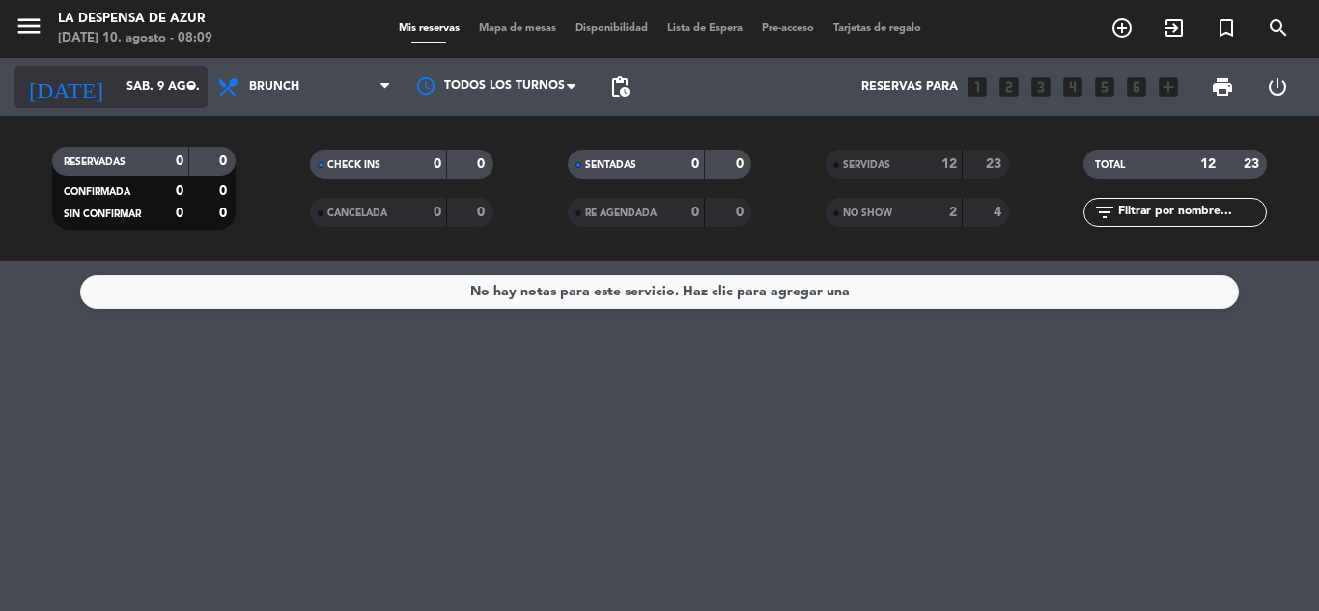
click at [163, 93] on input "sáb. 9 ago." at bounding box center [198, 86] width 163 height 33
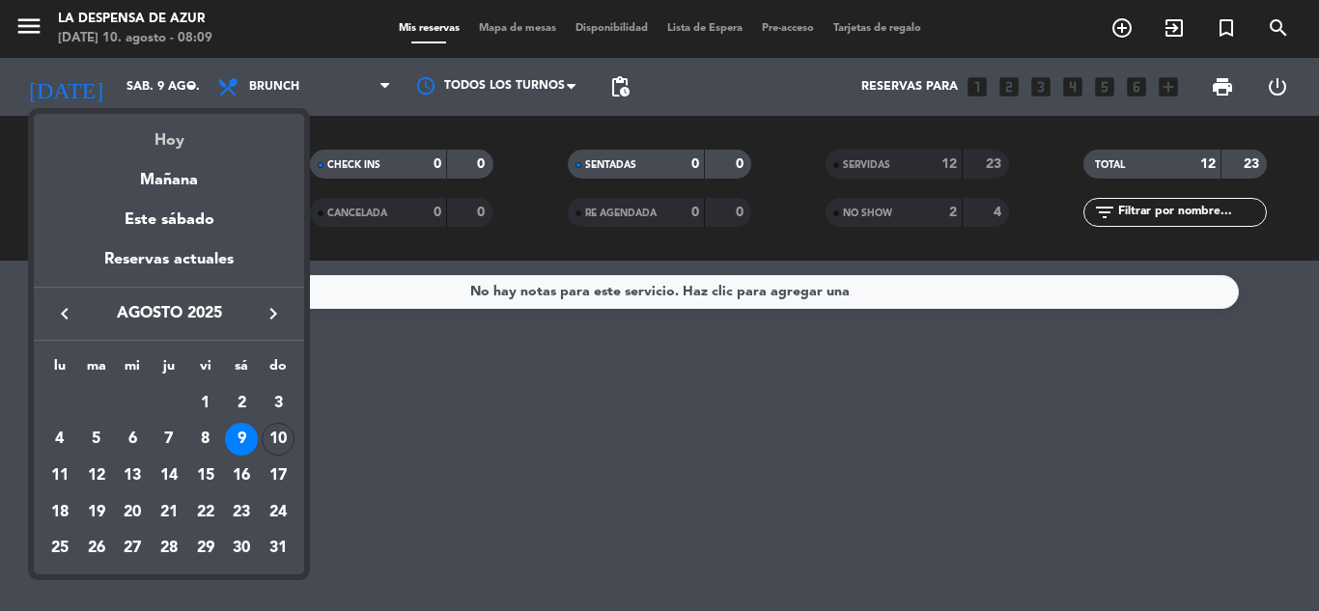
click at [164, 129] on div "Hoy" at bounding box center [169, 134] width 270 height 40
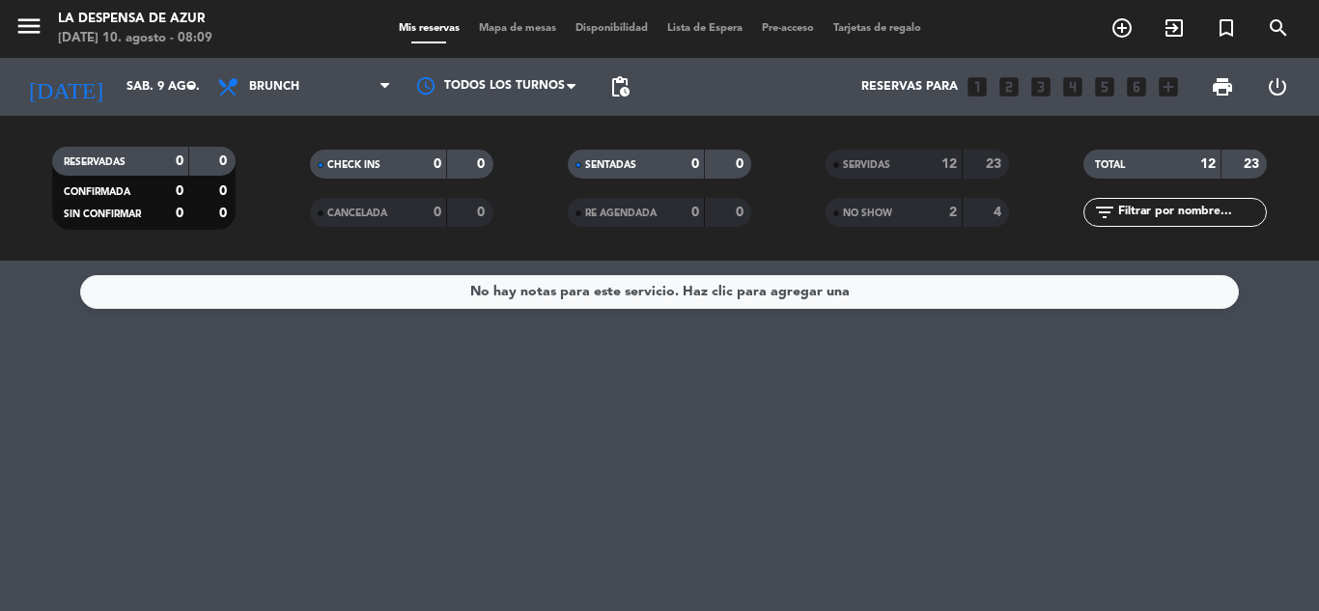
type input "dom. 10 ago."
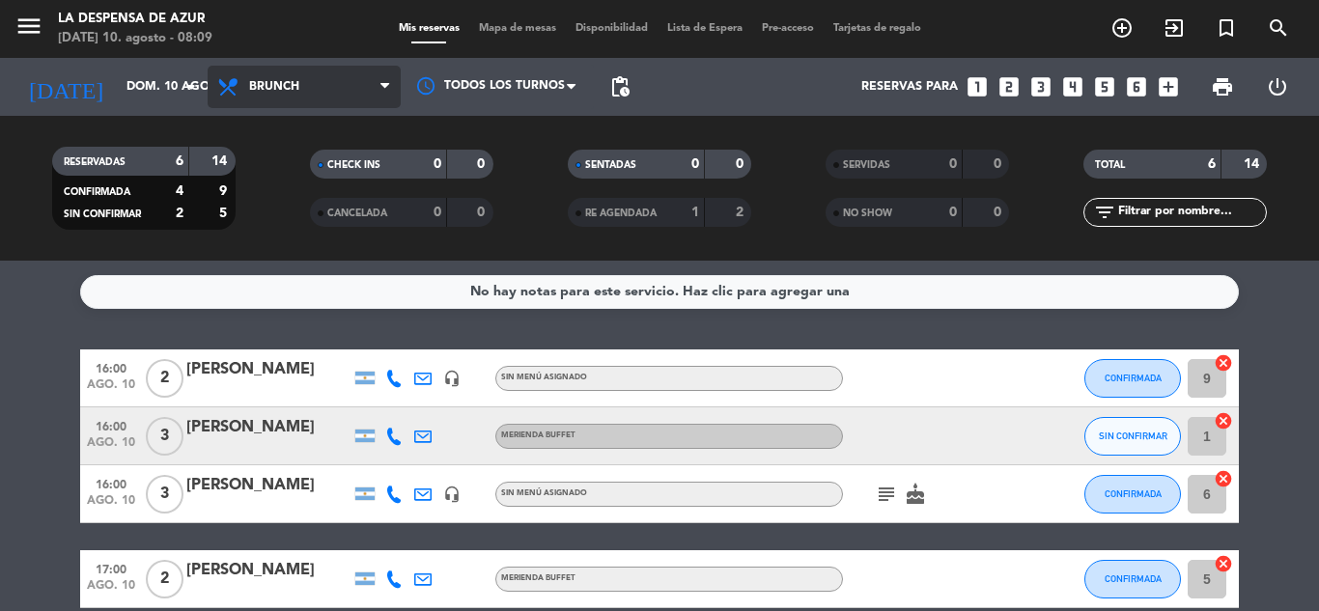
click at [272, 91] on span "Brunch" at bounding box center [274, 87] width 50 height 14
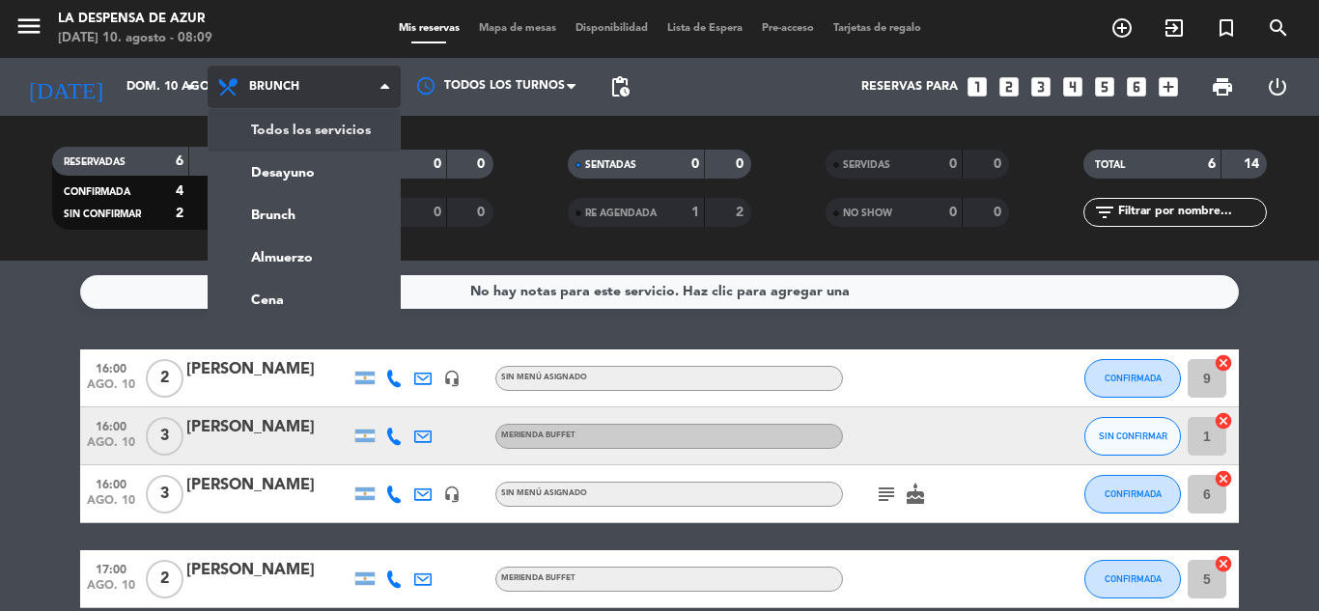
click at [287, 125] on div "menu La Despensa de [PERSON_NAME][DATE] 10. agosto - 08:09 Mis reservas Mapa de…" at bounding box center [659, 130] width 1319 height 261
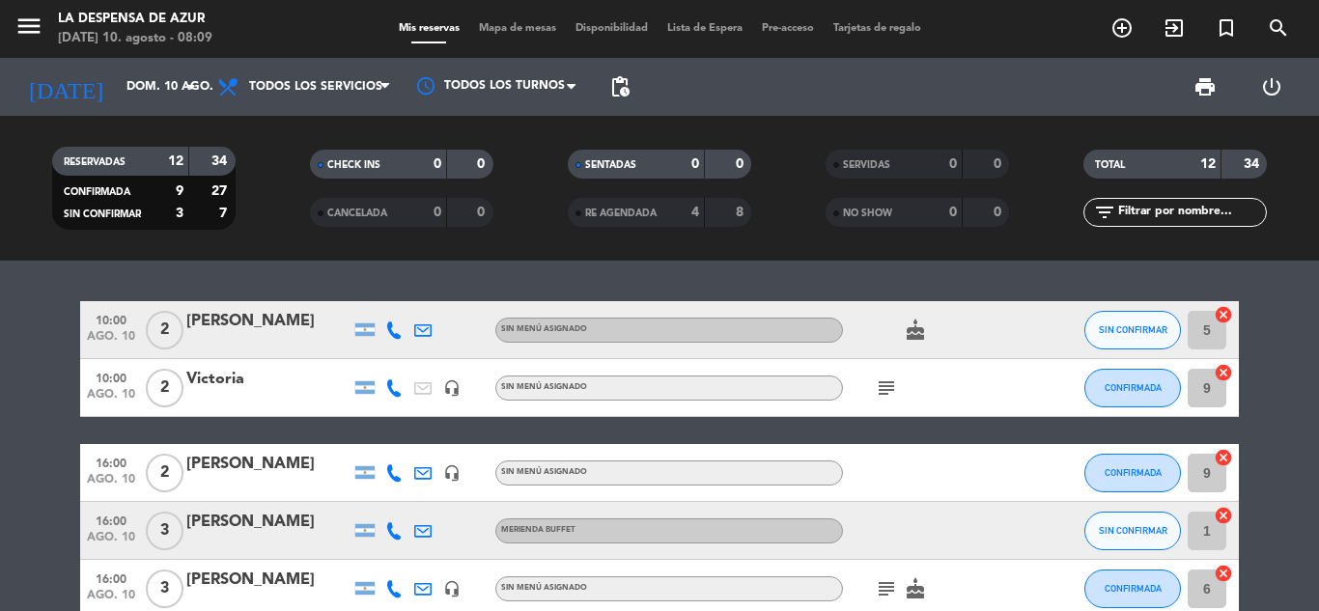
click at [920, 335] on icon "cake" at bounding box center [915, 330] width 23 height 23
click at [988, 319] on div "cake" at bounding box center [930, 329] width 174 height 57
click at [1133, 328] on span "SIN CONFIRMAR" at bounding box center [1133, 329] width 69 height 11
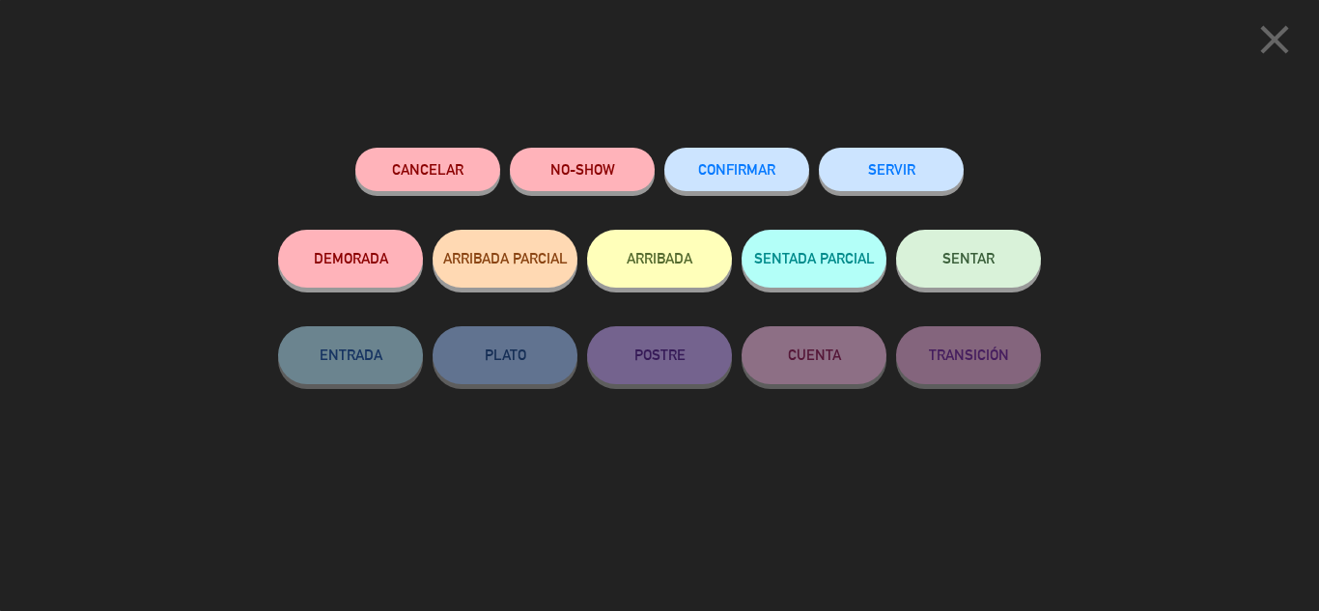
click at [740, 155] on button "CONFIRMAR" at bounding box center [736, 169] width 145 height 43
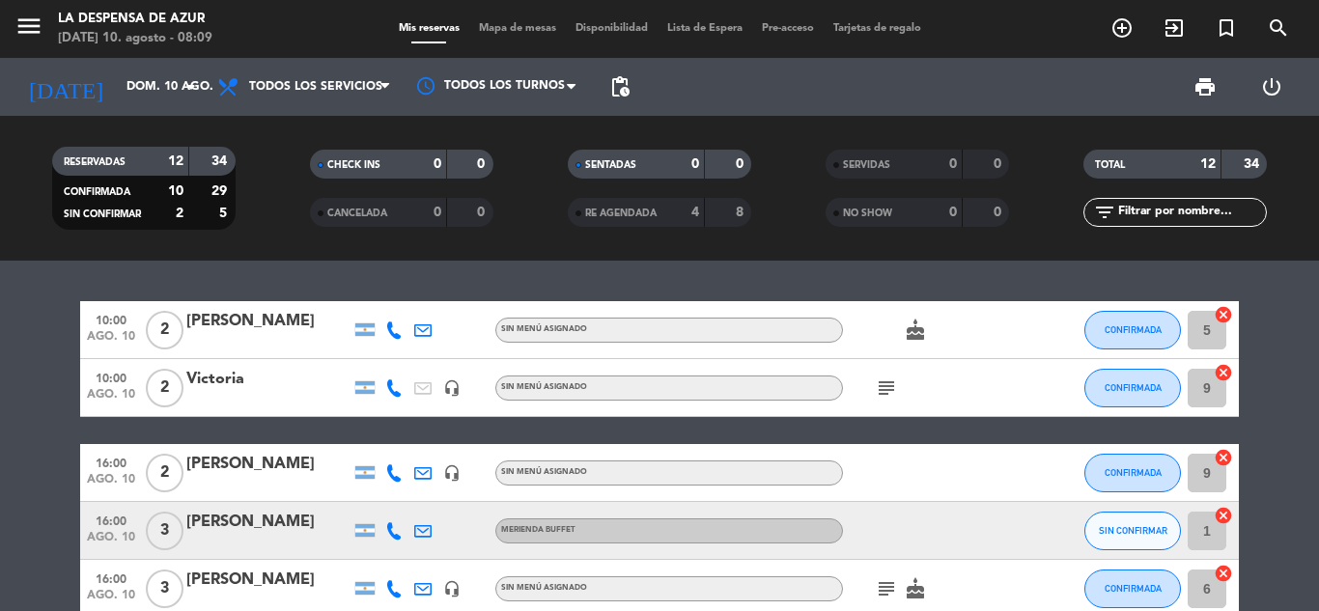
click at [882, 390] on icon "subject" at bounding box center [886, 388] width 23 height 23
click at [888, 385] on icon "subject" at bounding box center [886, 388] width 23 height 23
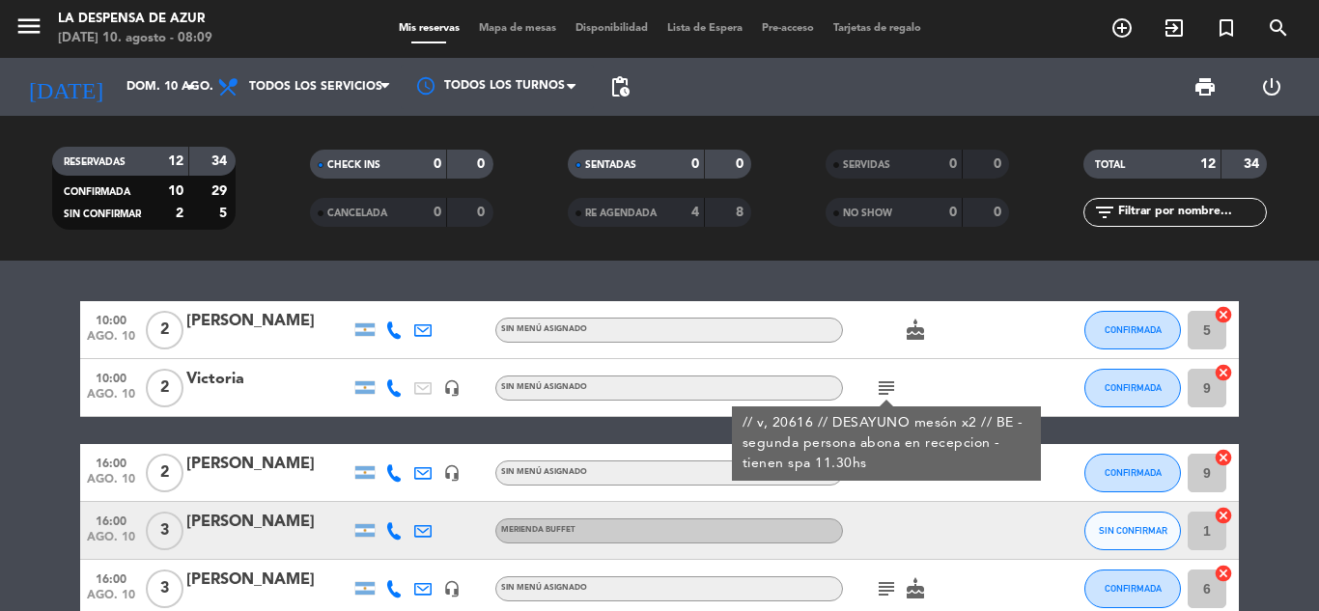
click at [955, 371] on div "subject // v, 20616 // DESAYUNO mesón x2 // BE - segunda persona abona en recep…" at bounding box center [930, 387] width 174 height 57
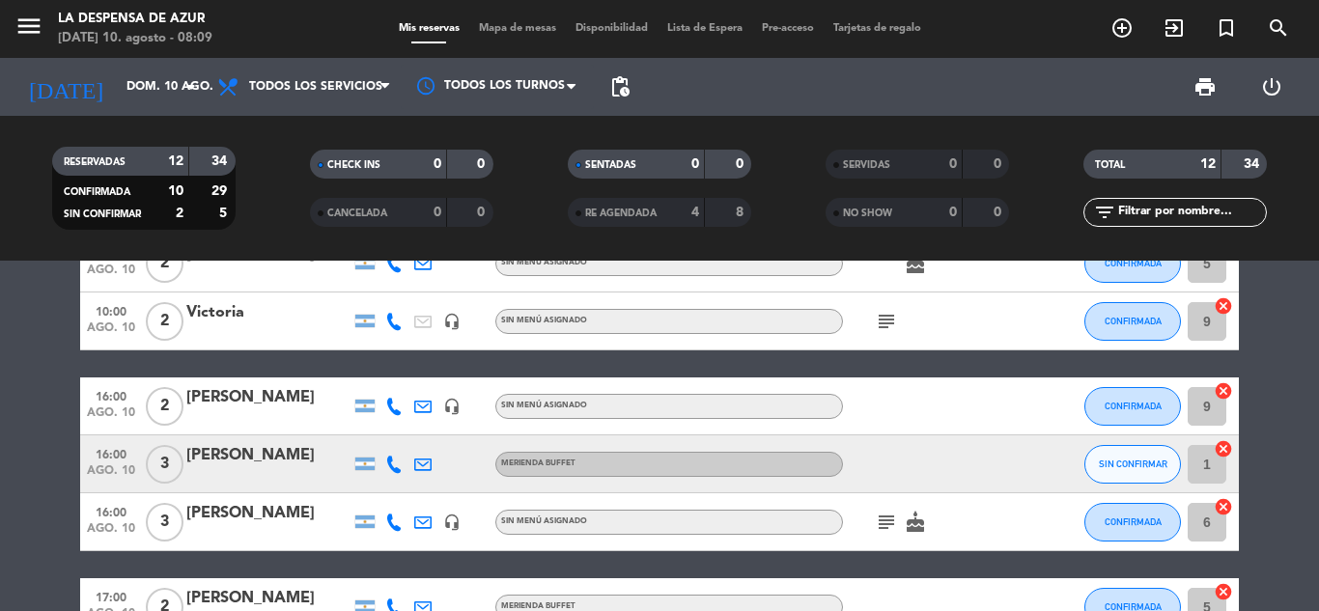
scroll to position [97, 0]
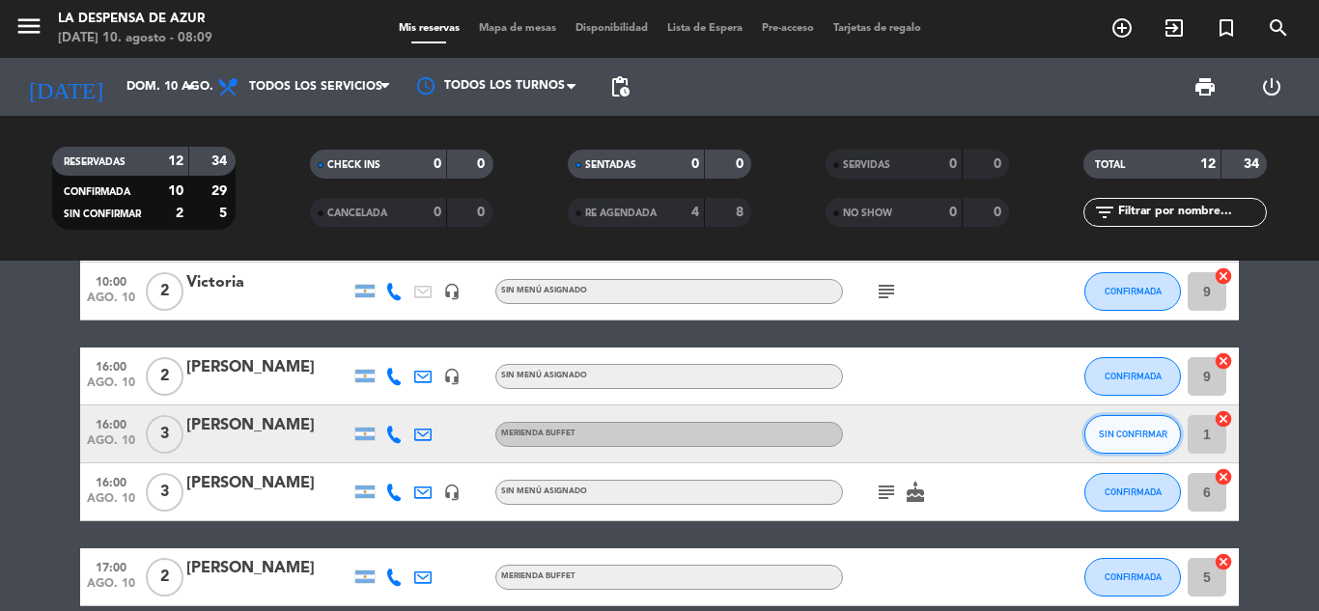
click at [1105, 434] on span "SIN CONFIRMAR" at bounding box center [1133, 434] width 69 height 11
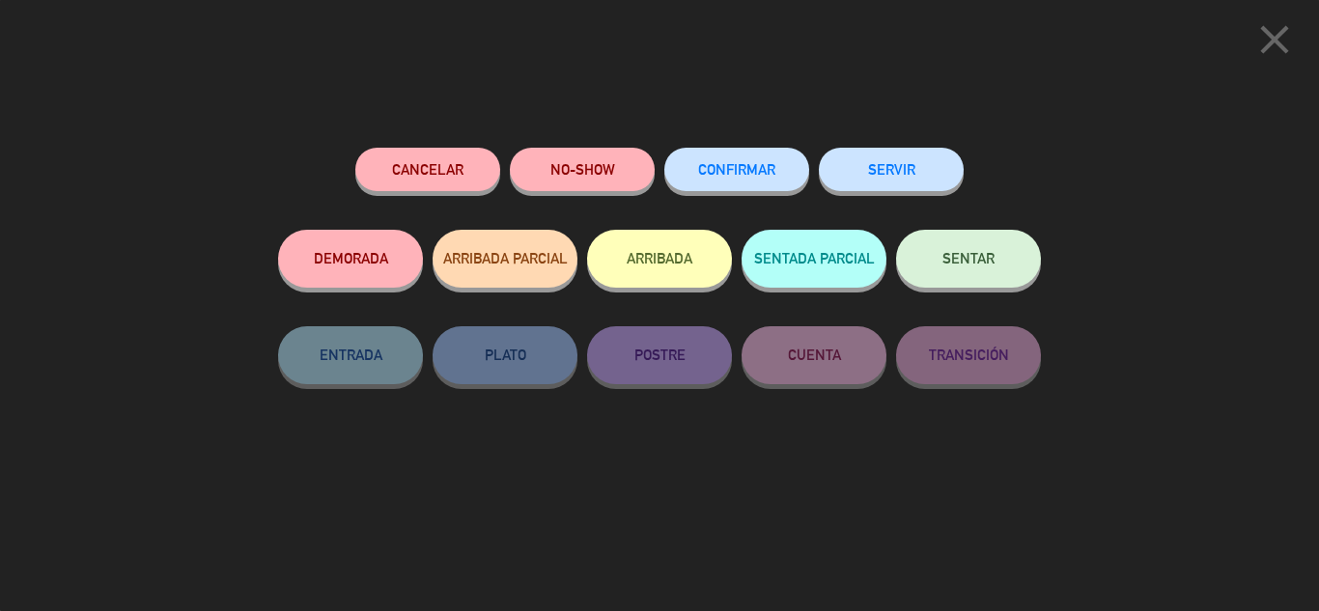
click at [762, 176] on span "CONFIRMAR" at bounding box center [736, 169] width 77 height 16
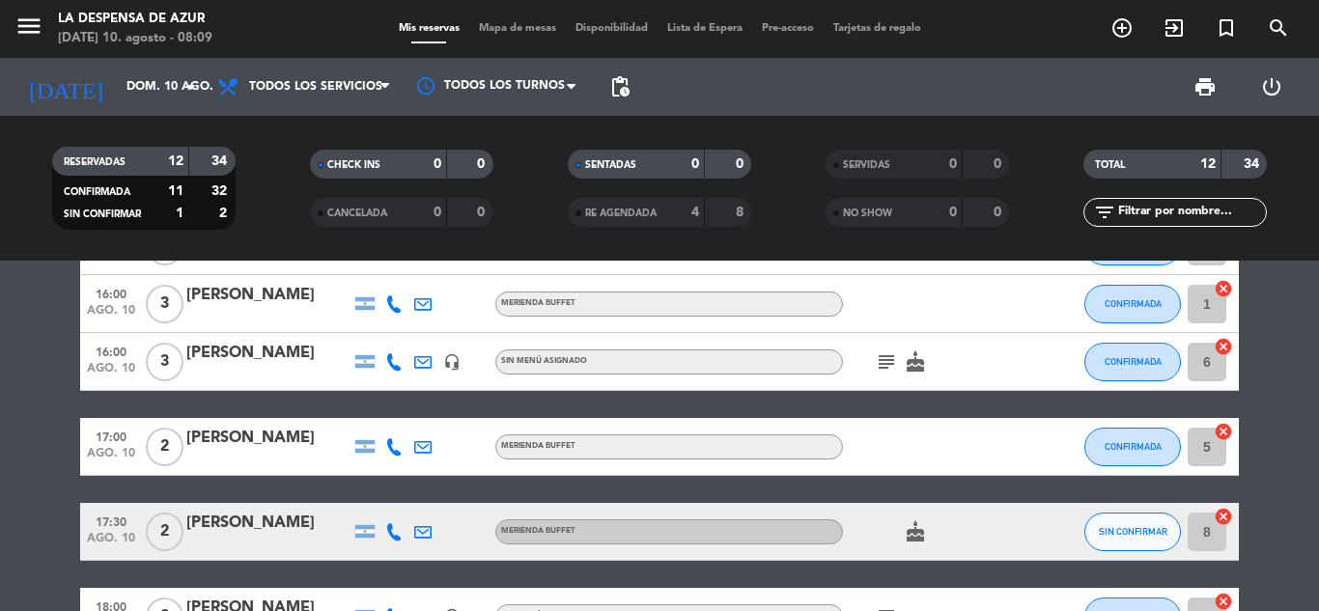
scroll to position [193, 0]
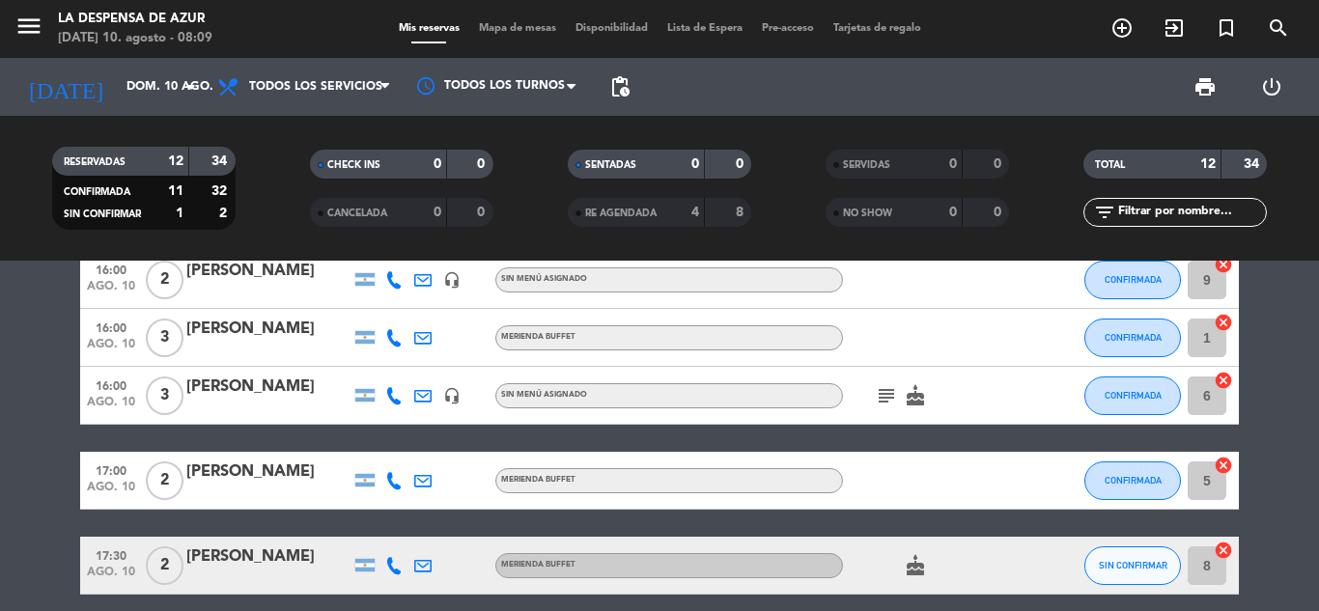
click at [886, 389] on icon "subject" at bounding box center [886, 395] width 23 height 23
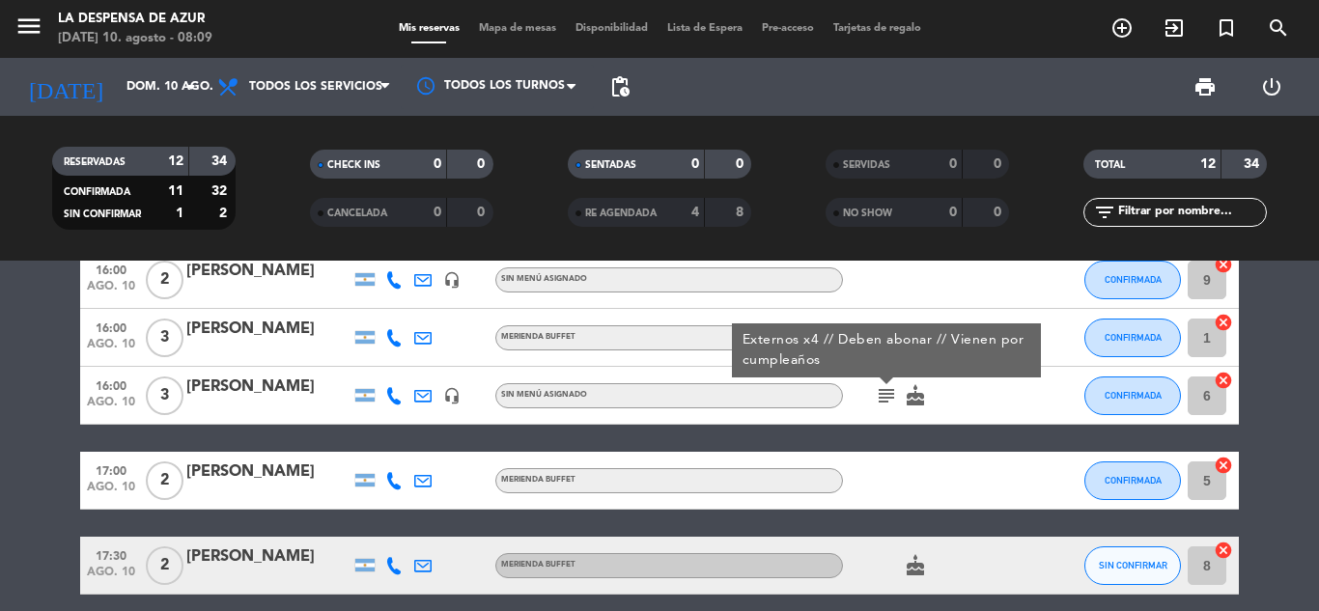
click at [886, 389] on icon "subject" at bounding box center [886, 395] width 23 height 23
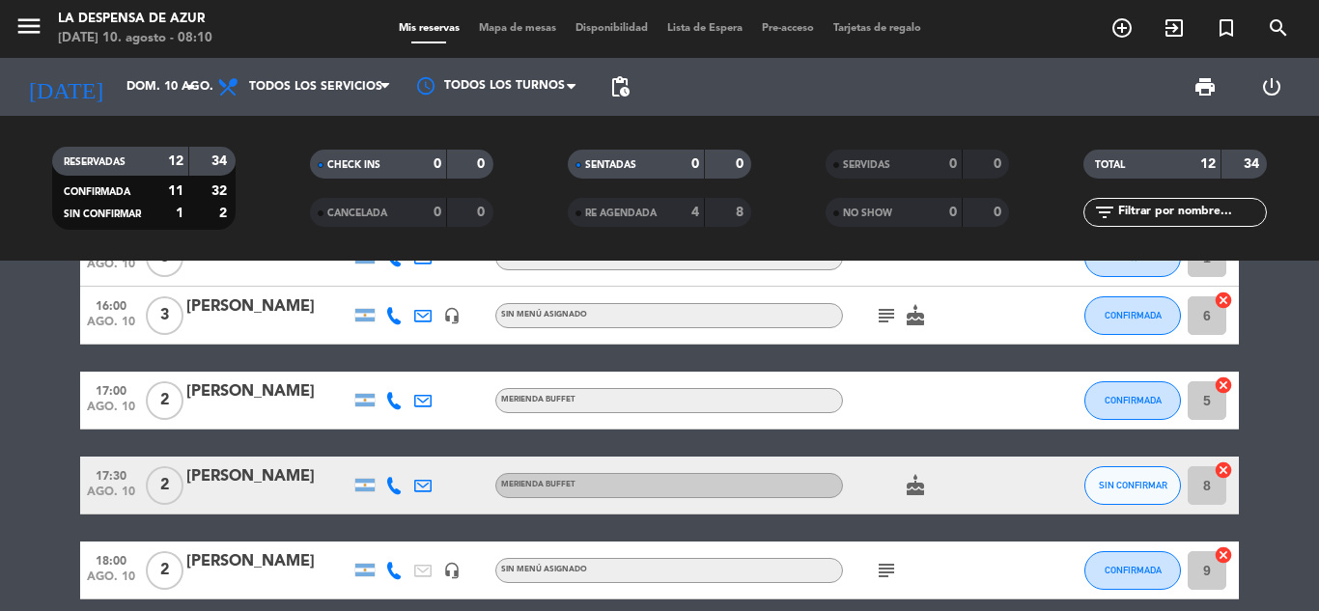
scroll to position [290, 0]
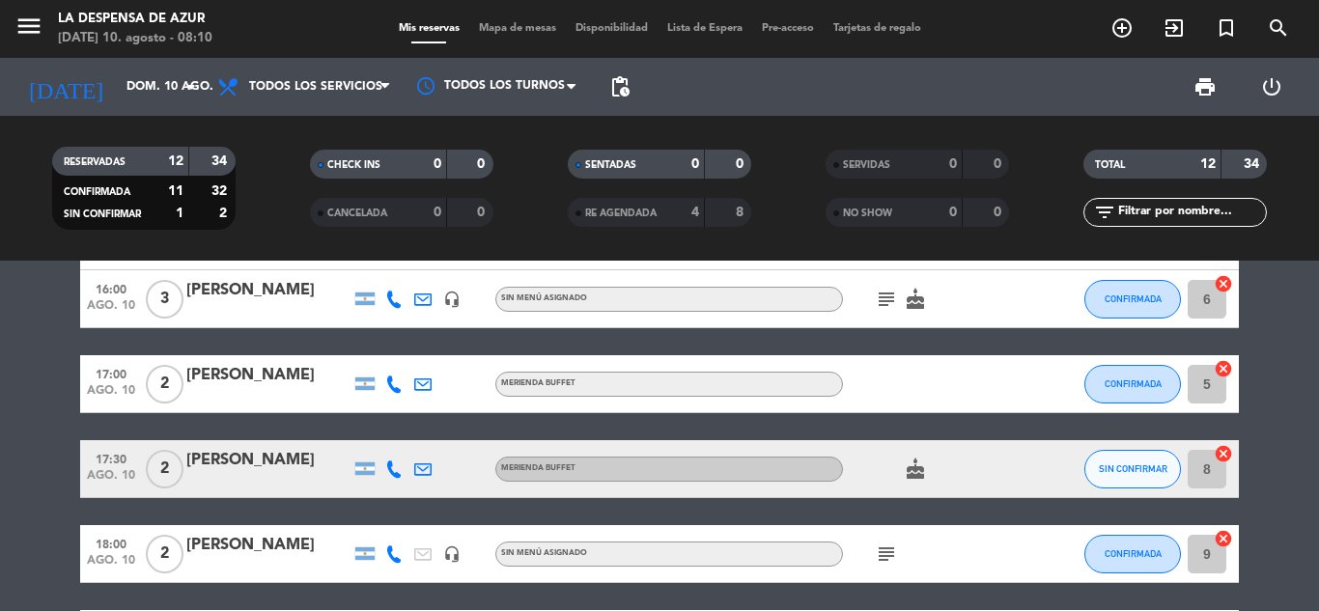
click at [914, 462] on icon "cake" at bounding box center [915, 469] width 23 height 23
click at [1108, 466] on span "SIN CONFIRMAR" at bounding box center [1133, 468] width 69 height 11
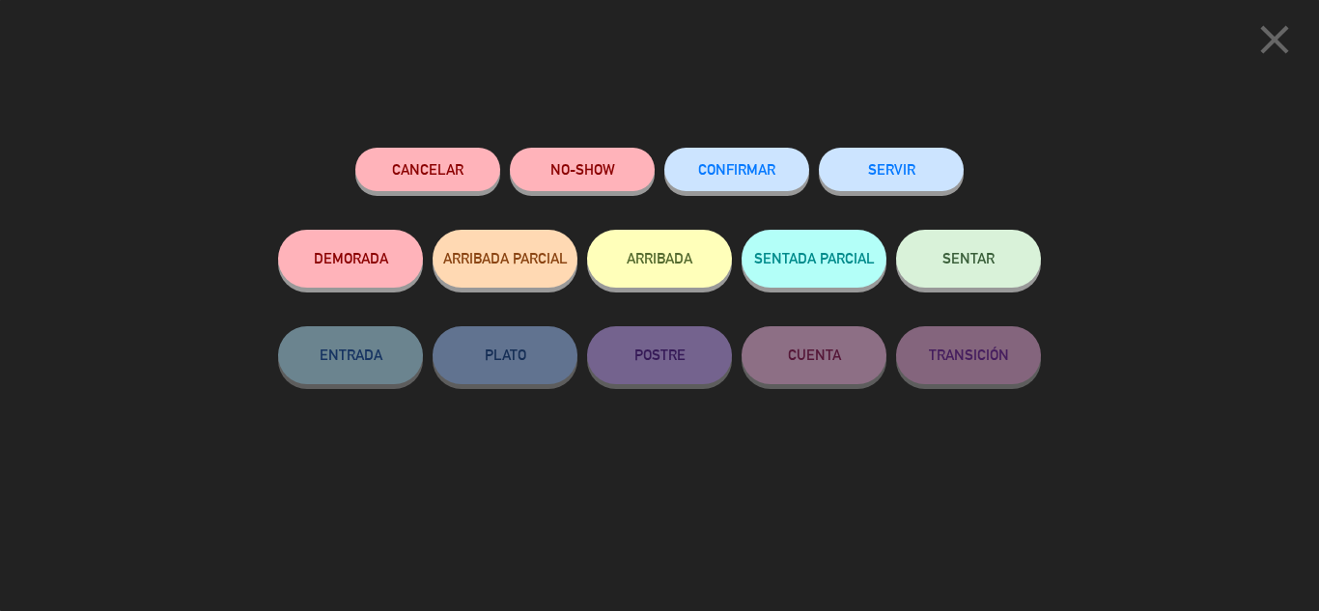
click at [718, 171] on span "CONFIRMAR" at bounding box center [736, 169] width 77 height 16
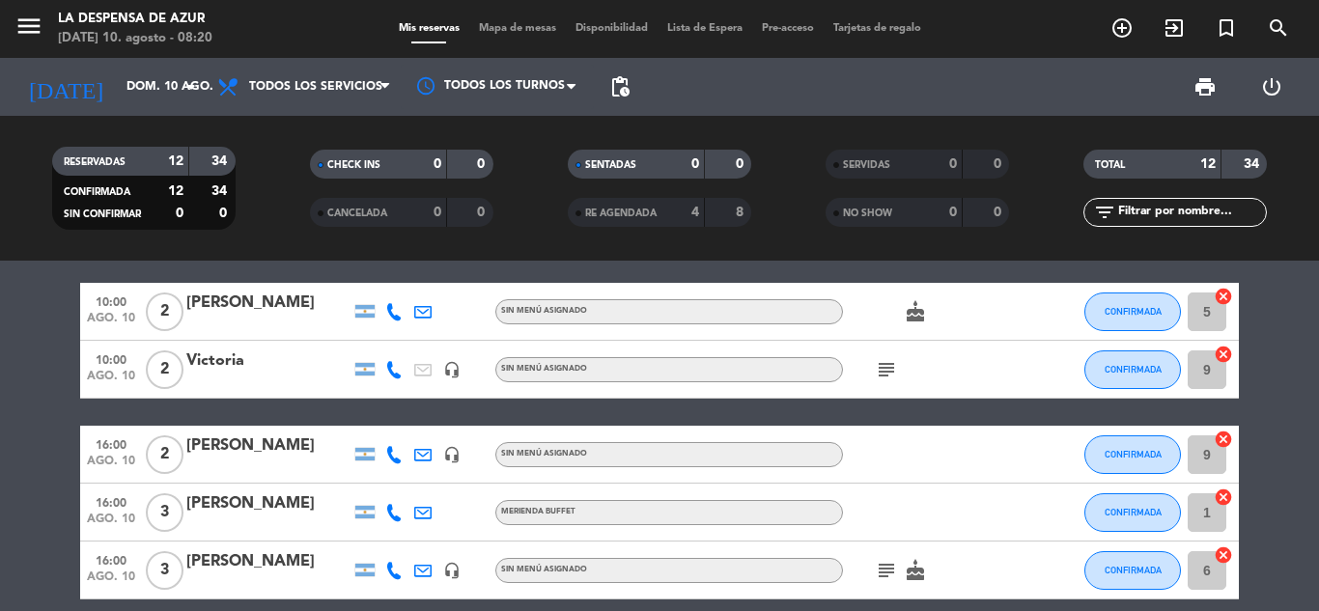
scroll to position [0, 0]
